Goal: Information Seeking & Learning: Learn about a topic

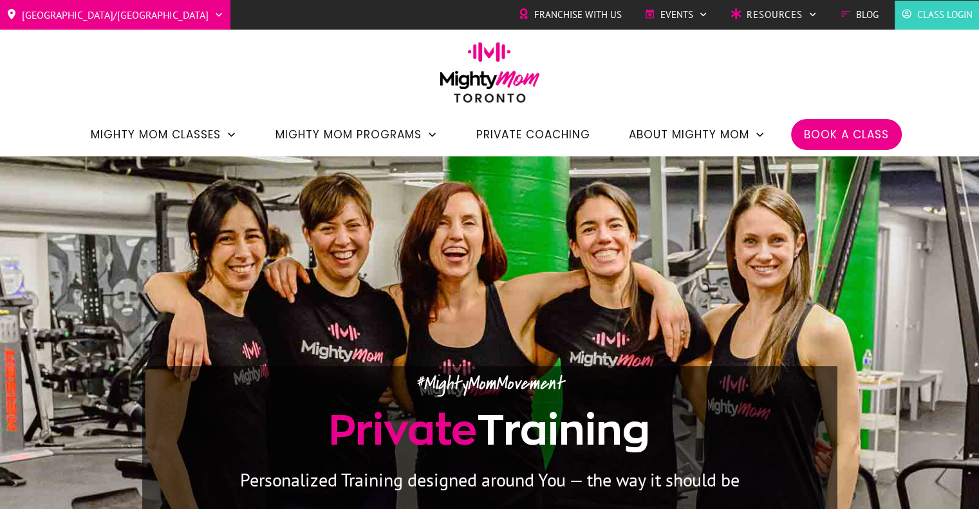
click at [498, 88] on img at bounding box center [489, 77] width 113 height 70
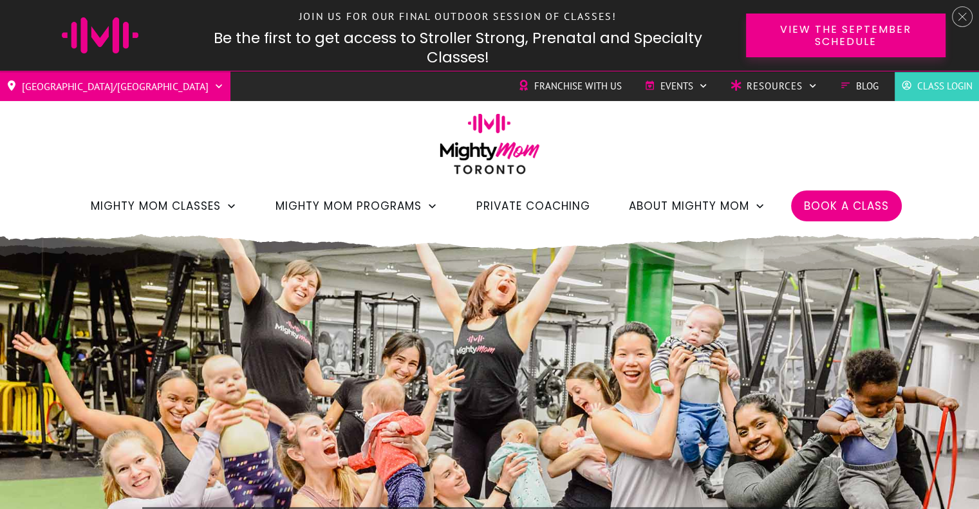
click at [960, 15] on icon at bounding box center [962, 16] width 9 height 9
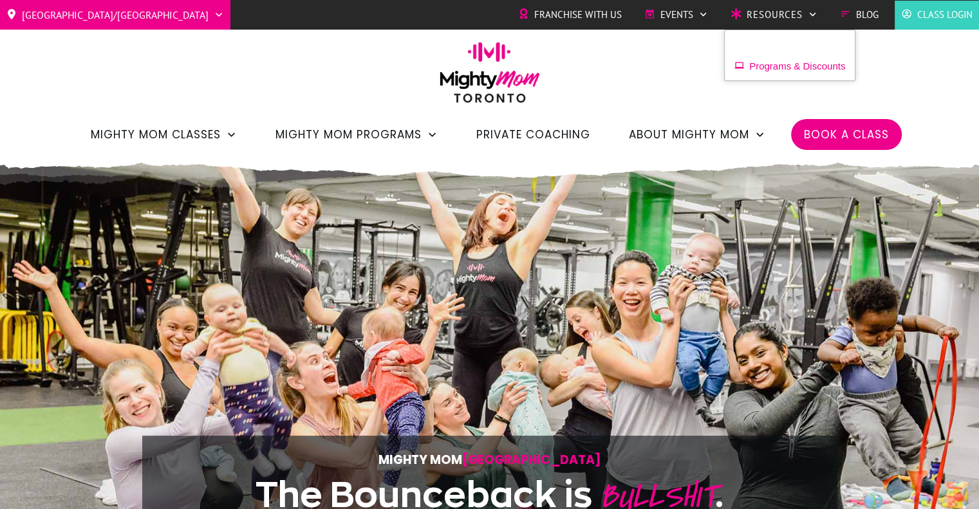
click at [786, 66] on span "Programs & Discounts" at bounding box center [797, 66] width 96 height 19
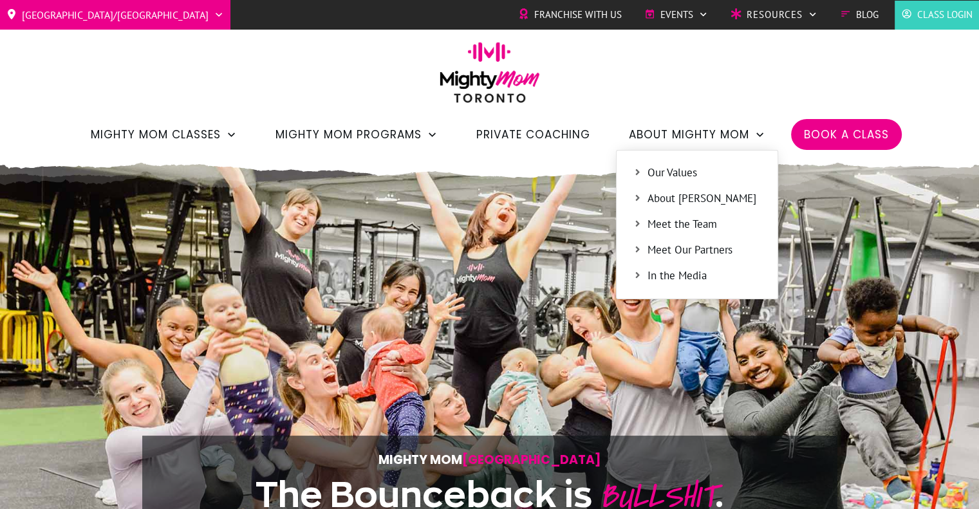
click at [726, 132] on span "About Mighty Mom" at bounding box center [689, 135] width 120 height 22
click at [703, 205] on span "About [PERSON_NAME]" at bounding box center [705, 199] width 114 height 17
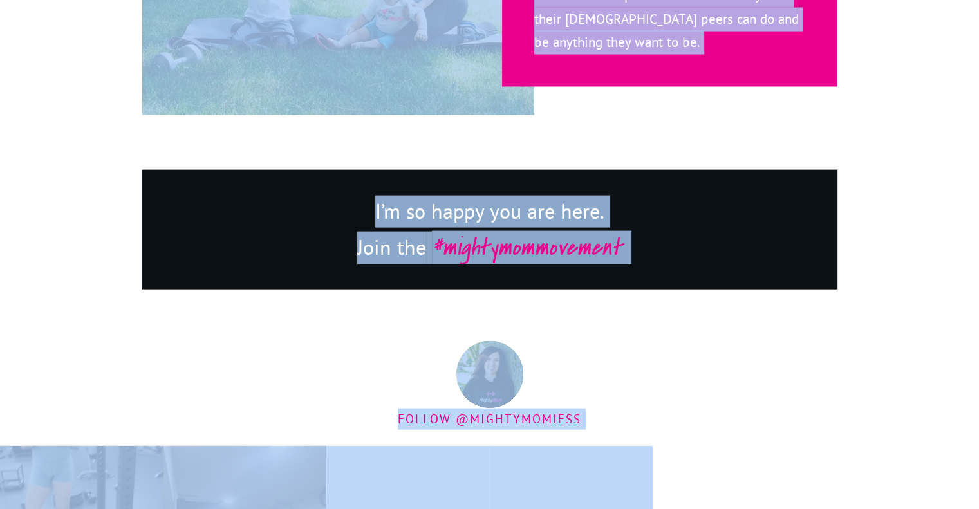
scroll to position [2802, 0]
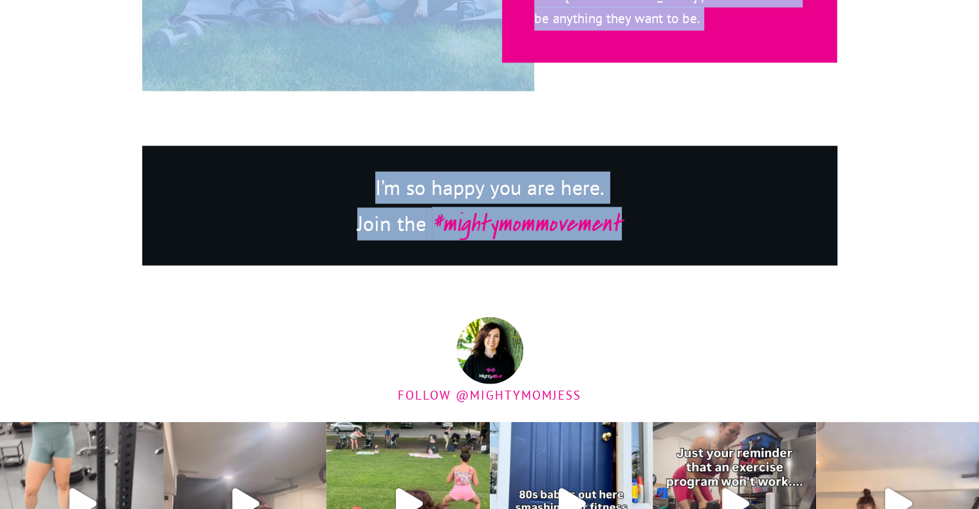
drag, startPoint x: 144, startPoint y: 157, endPoint x: 637, endPoint y: 265, distance: 504.9
copy div "Hey, I'm Jess ! I am passionate about helping womxn in every stage of motherhoo…"
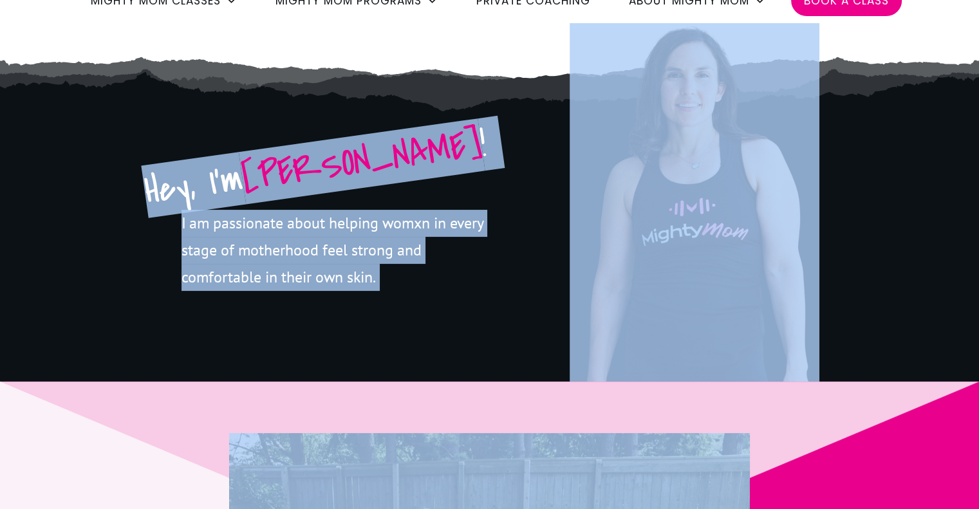
scroll to position [0, 0]
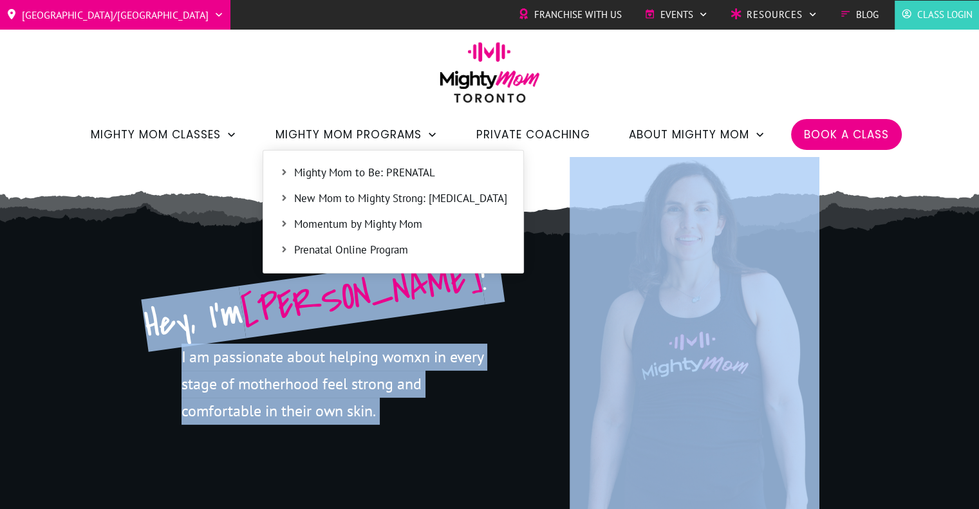
click at [337, 174] on span "Mighty Mom to Be: PRENATAL" at bounding box center [400, 173] width 213 height 17
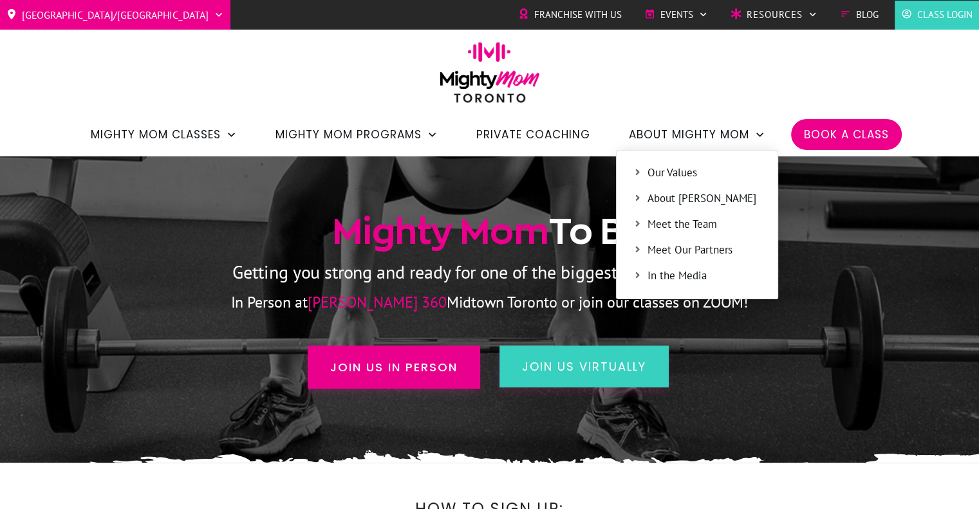
click at [688, 276] on span "In the Media" at bounding box center [705, 276] width 114 height 17
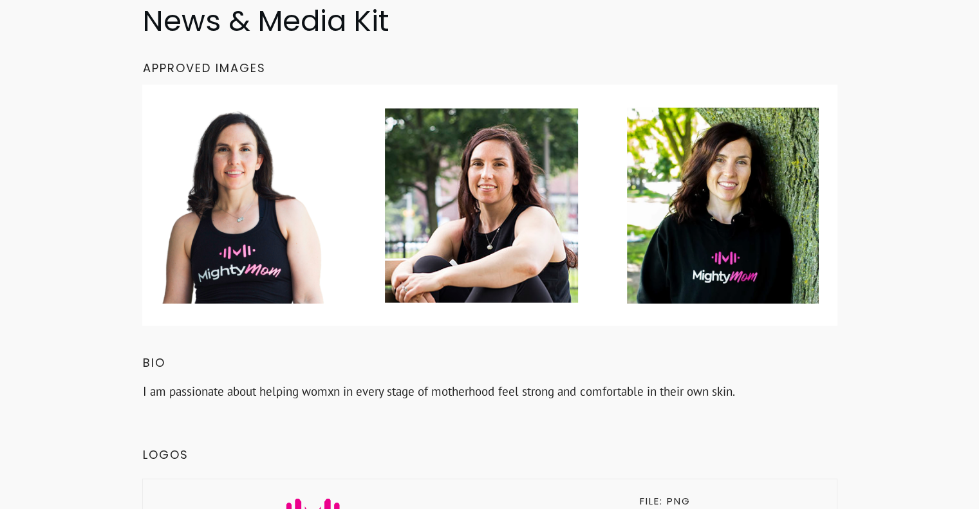
scroll to position [2821, 0]
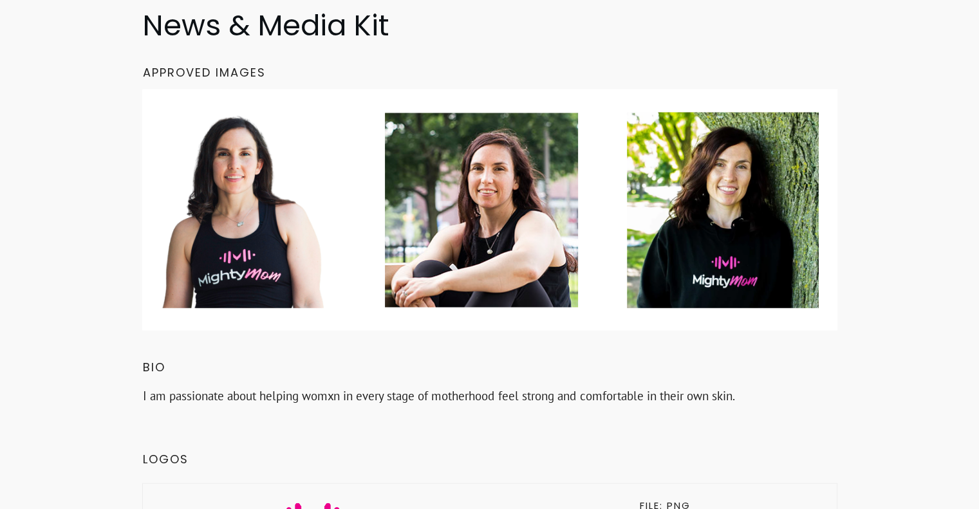
drag, startPoint x: 984, startPoint y: 32, endPoint x: 905, endPoint y: 396, distance: 372.2
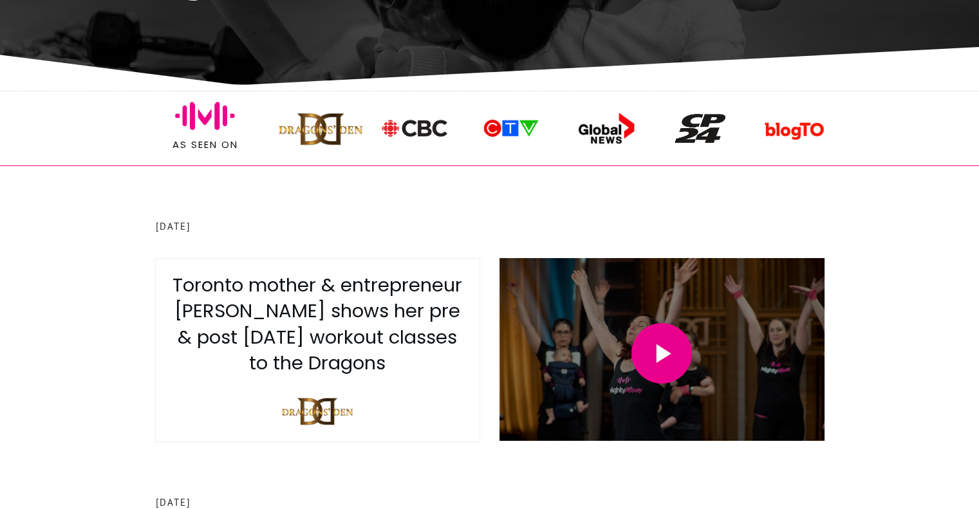
scroll to position [0, 0]
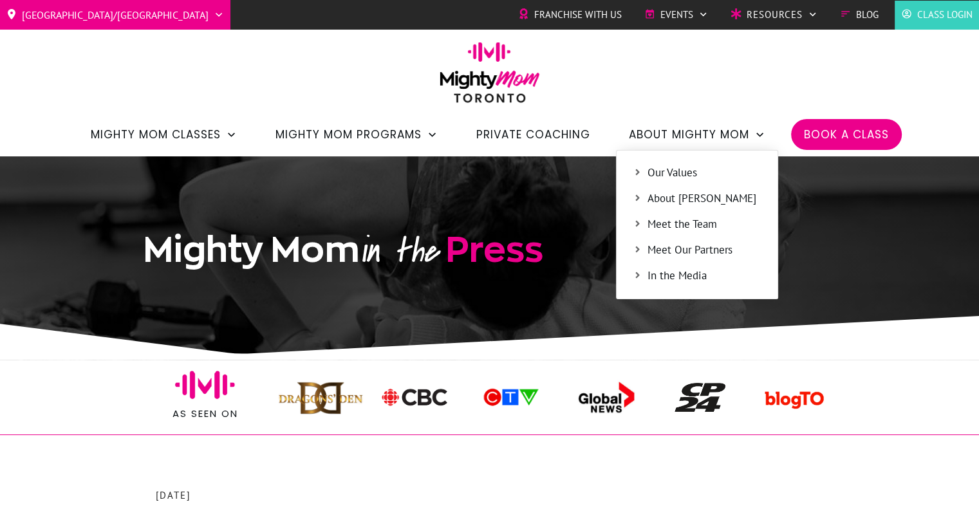
click at [681, 172] on span "Our Values" at bounding box center [705, 173] width 114 height 17
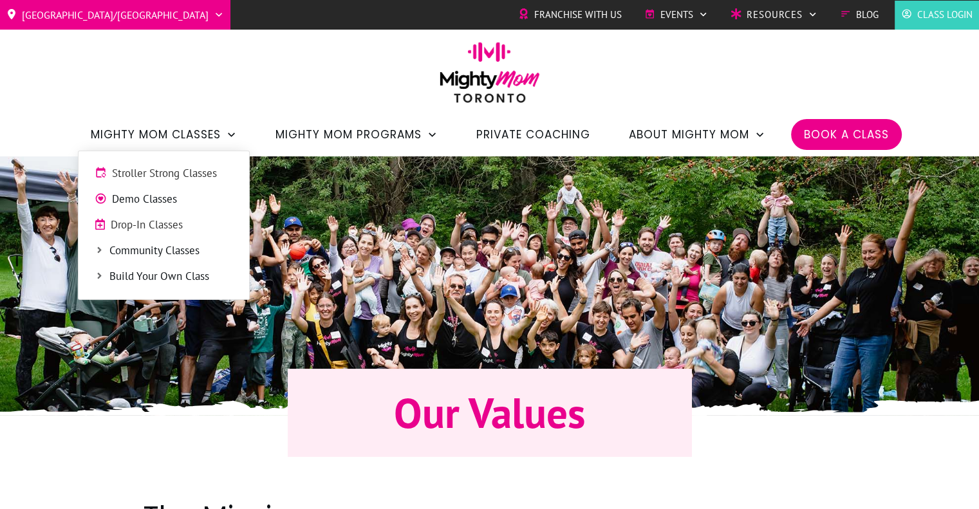
click at [181, 128] on span "Mighty Mom Classes" at bounding box center [156, 135] width 130 height 22
click at [196, 178] on span "Stroller Strong Classes" at bounding box center [172, 173] width 121 height 17
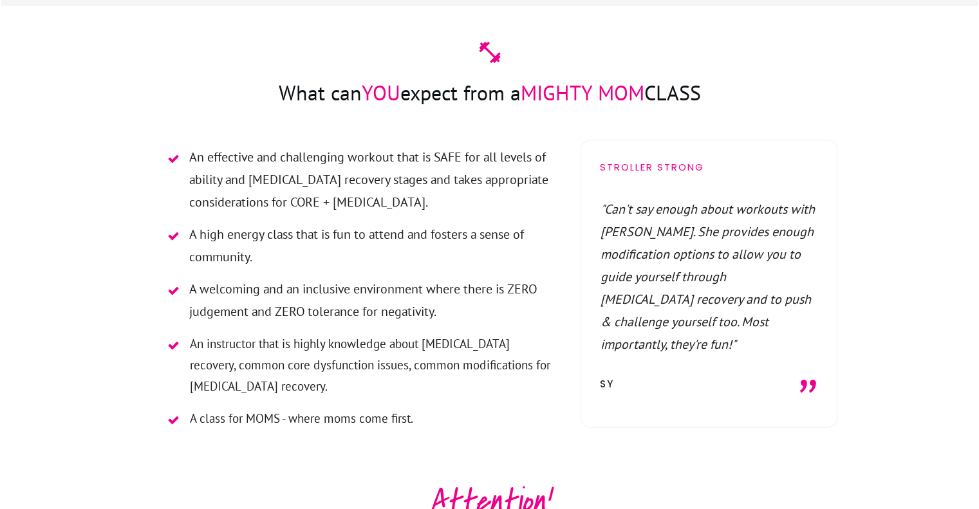
scroll to position [1545, 0]
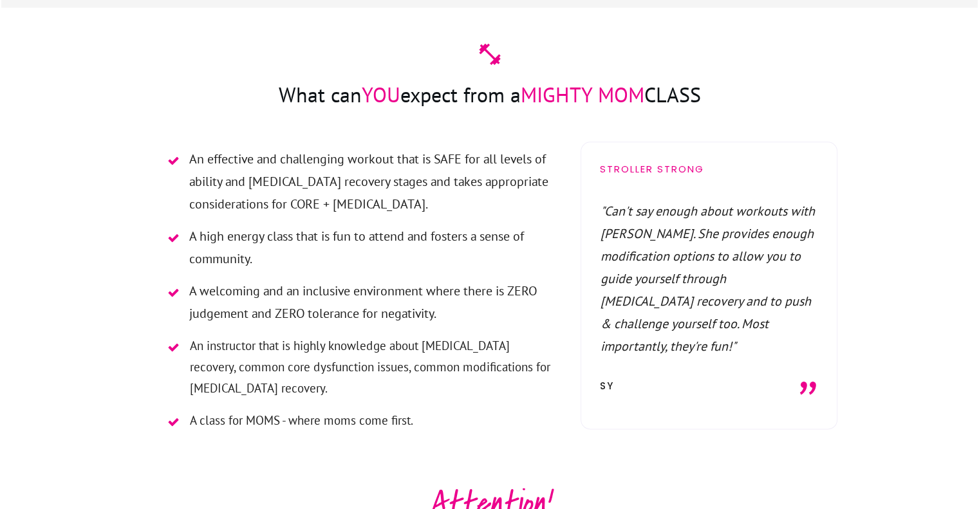
drag, startPoint x: 284, startPoint y: 144, endPoint x: 518, endPoint y: 39, distance: 256.8
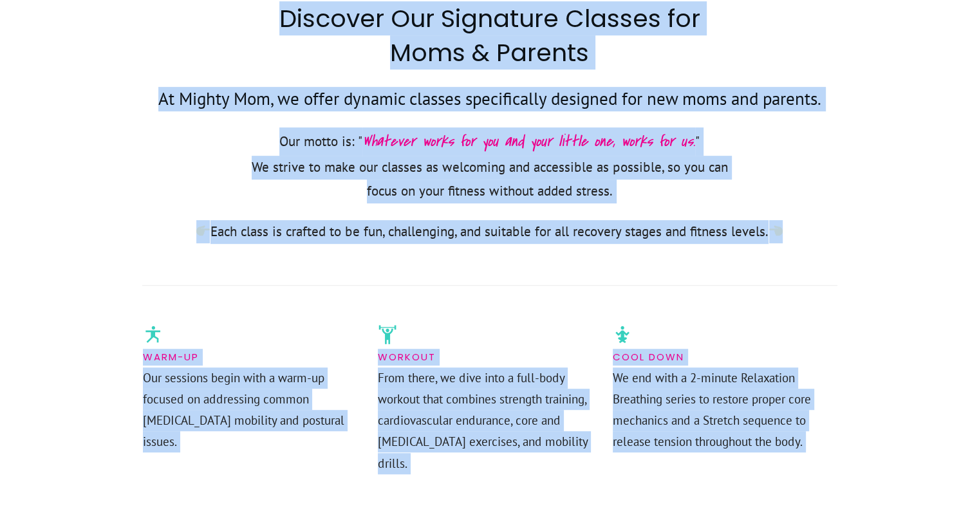
scroll to position [690, 0]
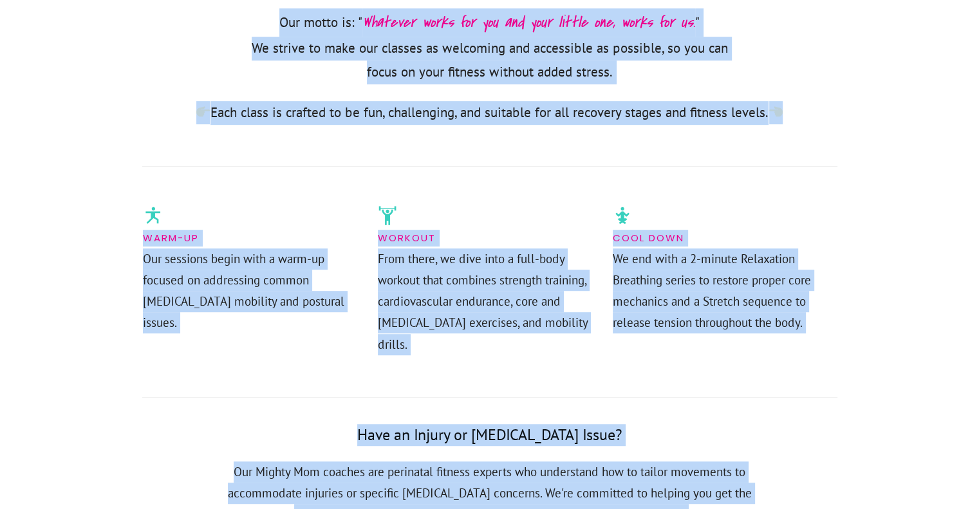
click at [836, 391] on div "Discover Our Signature Classes for Moms & Parents At Mighty Mom, we offer dynam…" at bounding box center [489, 235] width 695 height 706
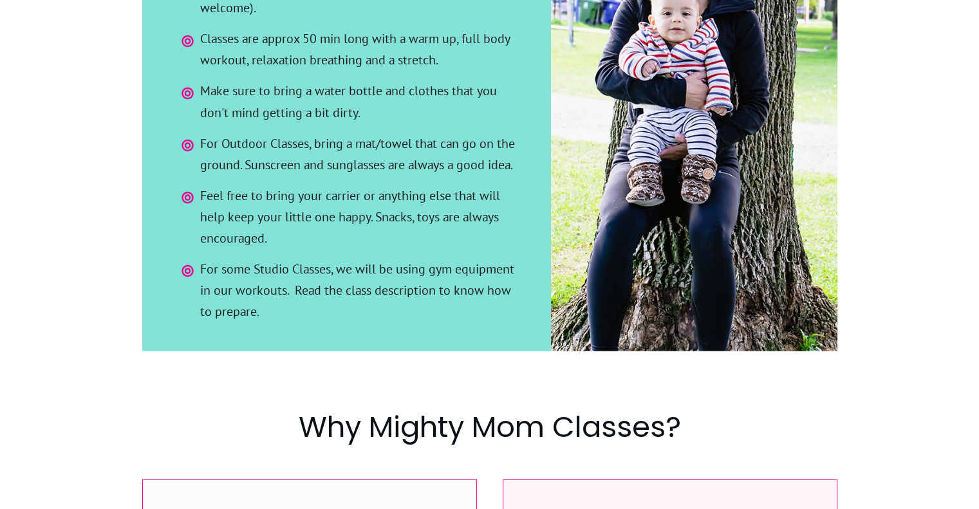
scroll to position [0, 0]
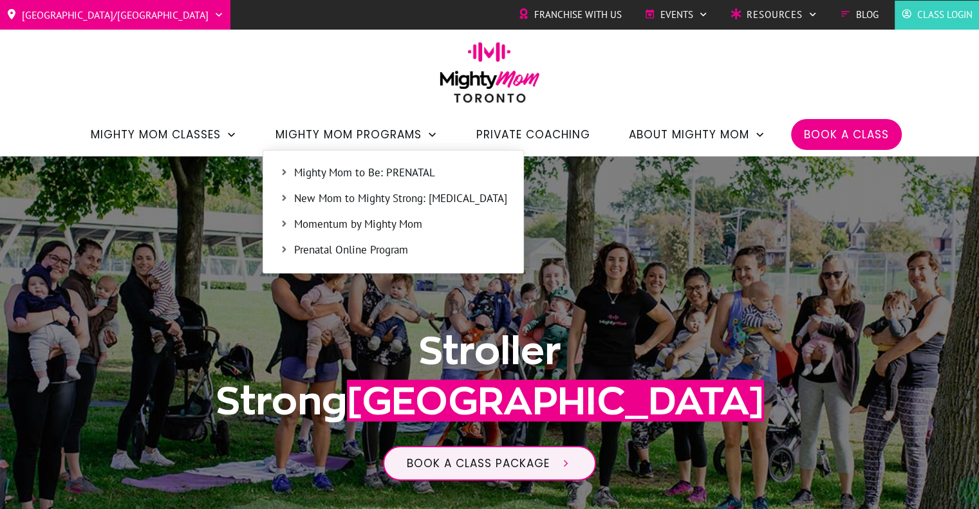
click at [406, 194] on span "New Mom to Mighty Strong: [MEDICAL_DATA]" at bounding box center [400, 199] width 213 height 17
